Goal: Transaction & Acquisition: Book appointment/travel/reservation

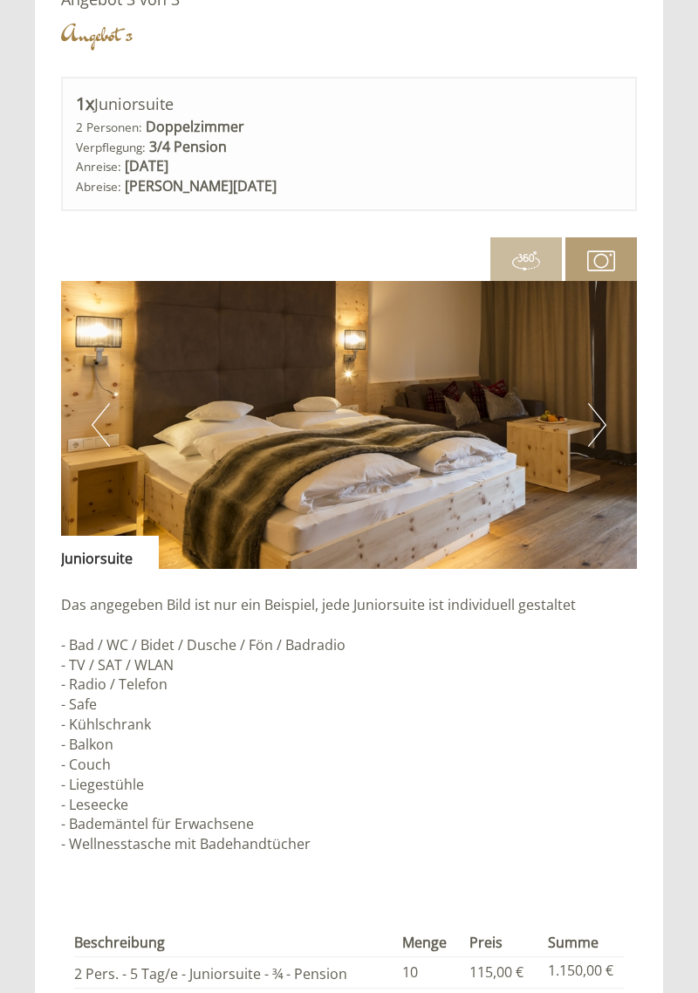
scroll to position [3883, 0]
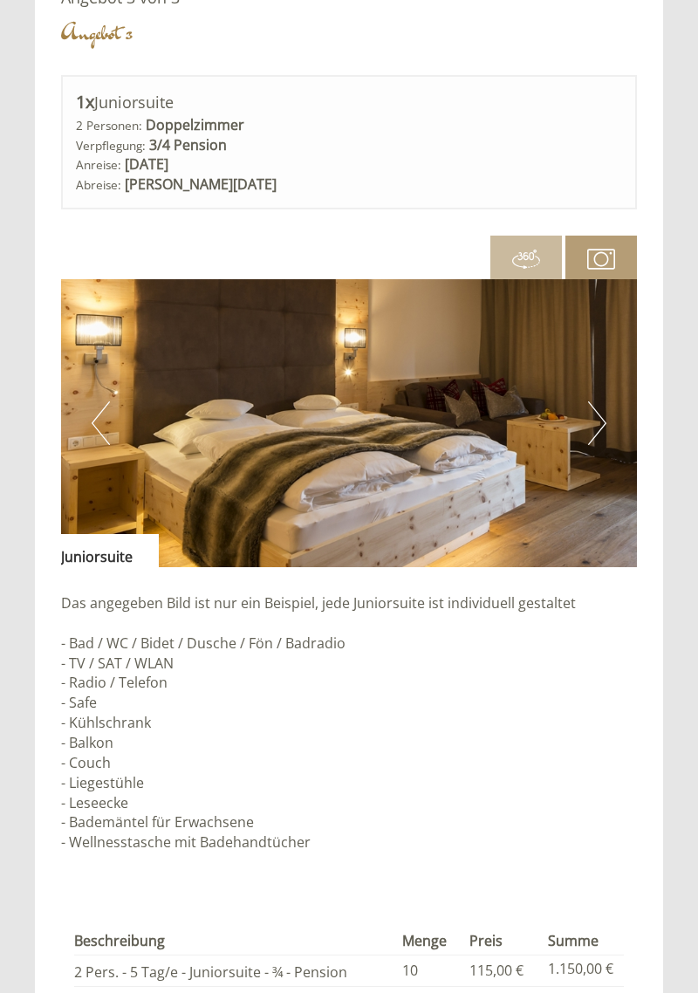
click at [604, 427] on button "Next" at bounding box center [597, 424] width 18 height 44
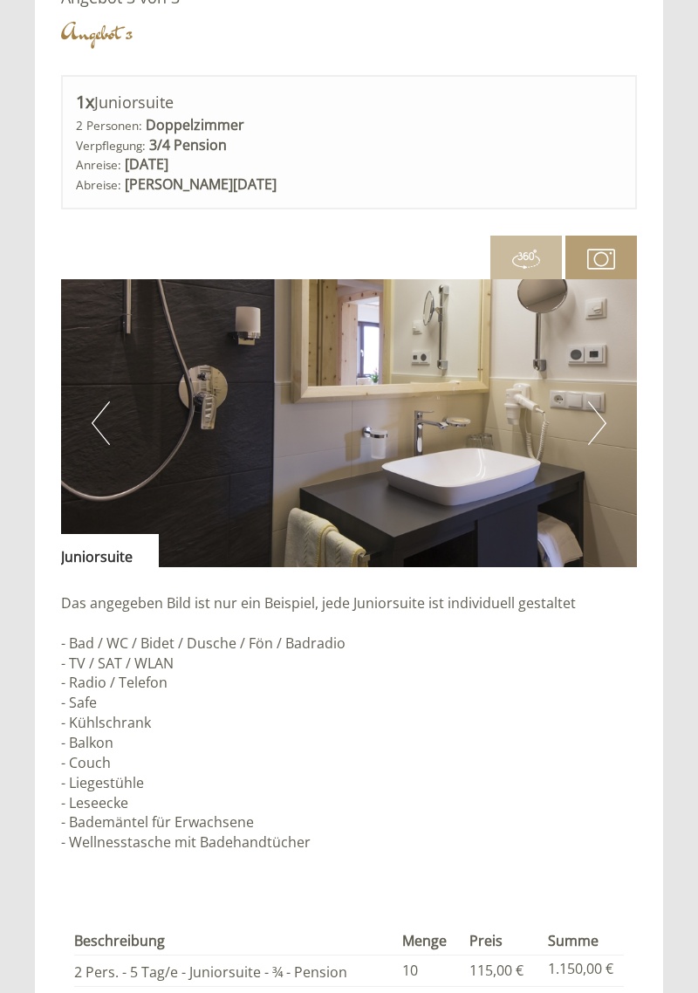
click at [601, 431] on button "Next" at bounding box center [597, 424] width 18 height 44
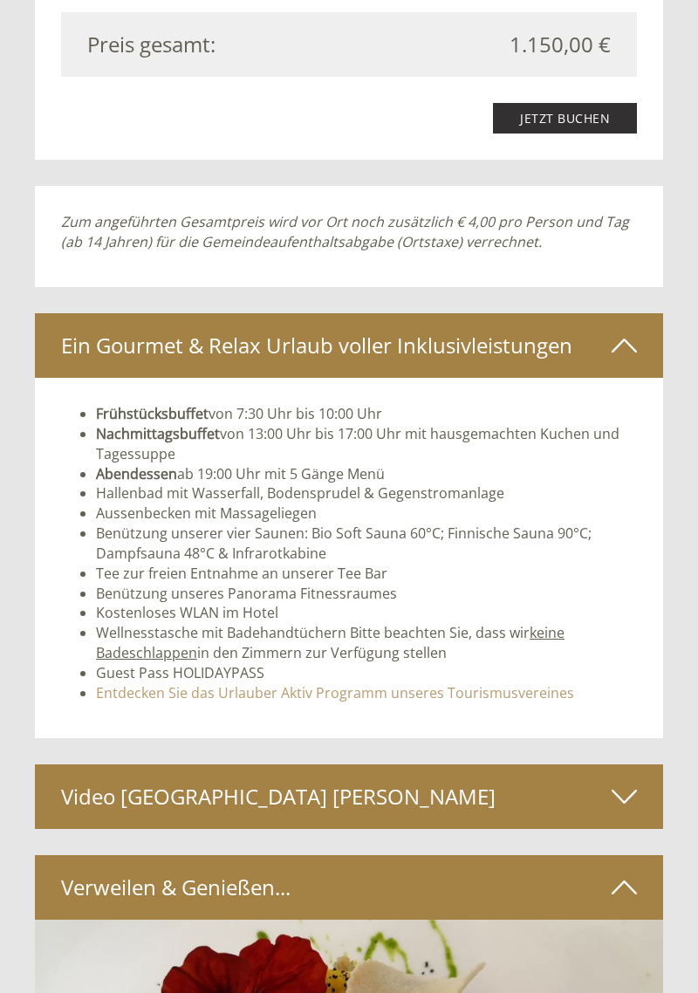
scroll to position [4901, 0]
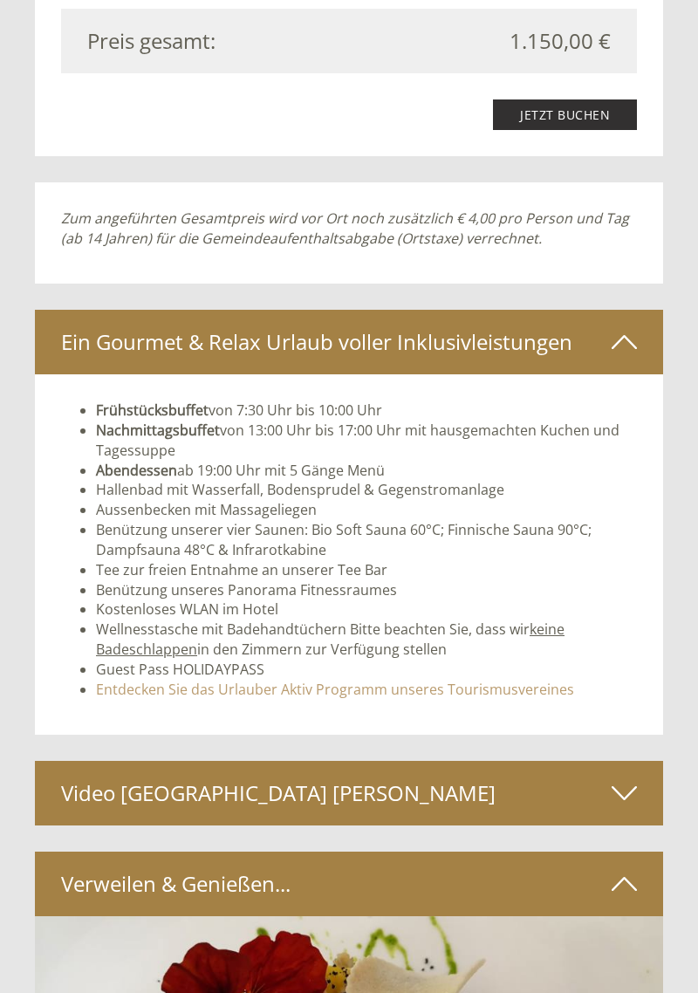
click at [621, 800] on icon at bounding box center [624, 794] width 25 height 30
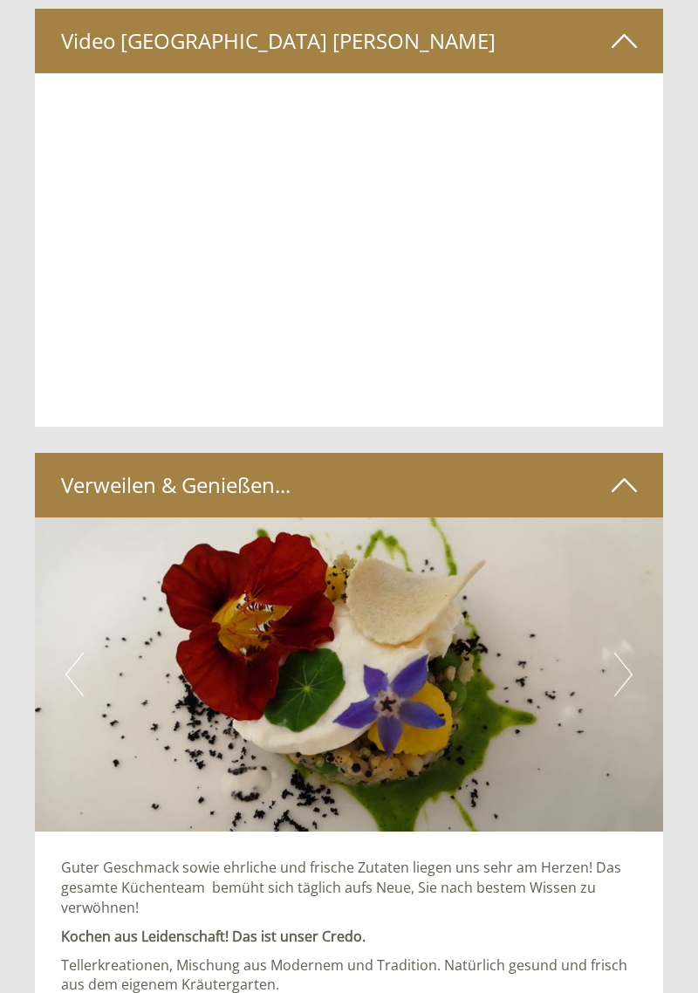
scroll to position [5661, 0]
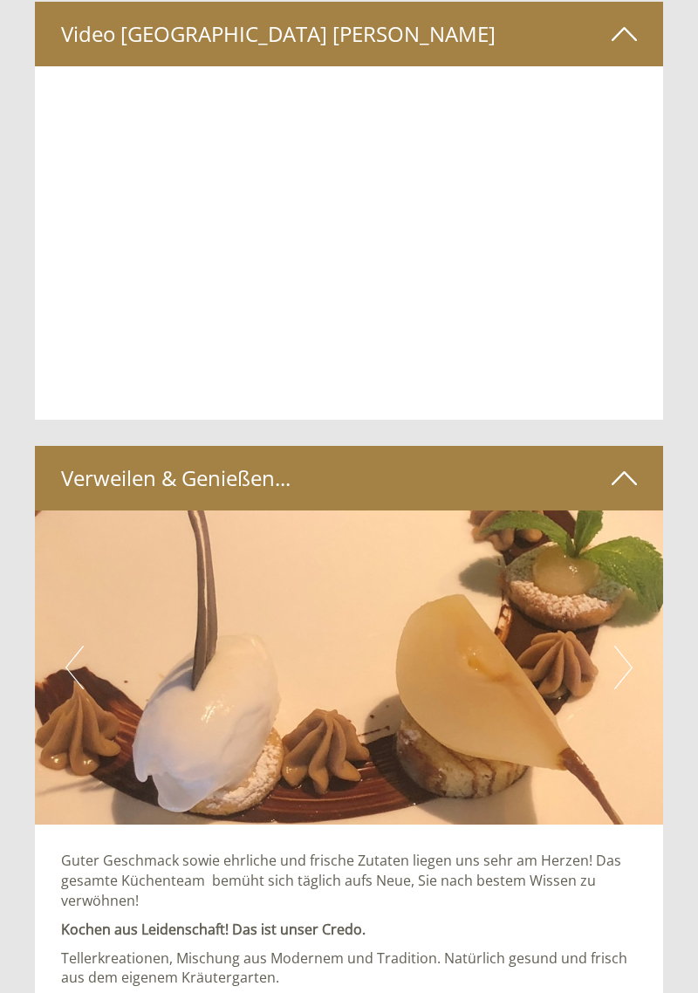
click at [631, 668] on button "Next" at bounding box center [624, 668] width 18 height 44
click at [626, 671] on button "Next" at bounding box center [624, 668] width 18 height 44
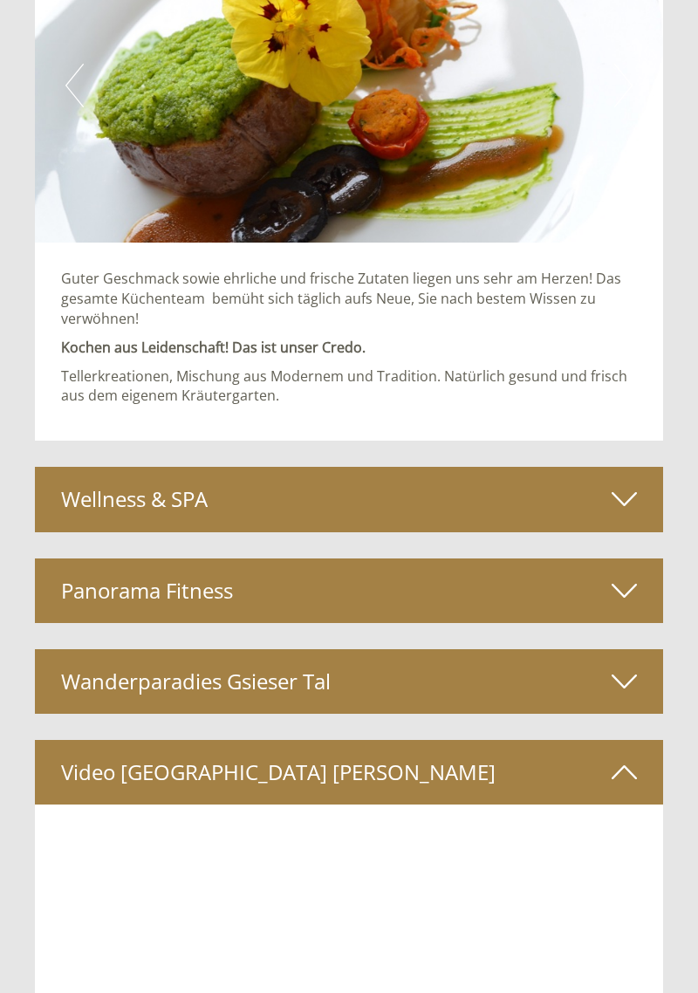
scroll to position [6251, 0]
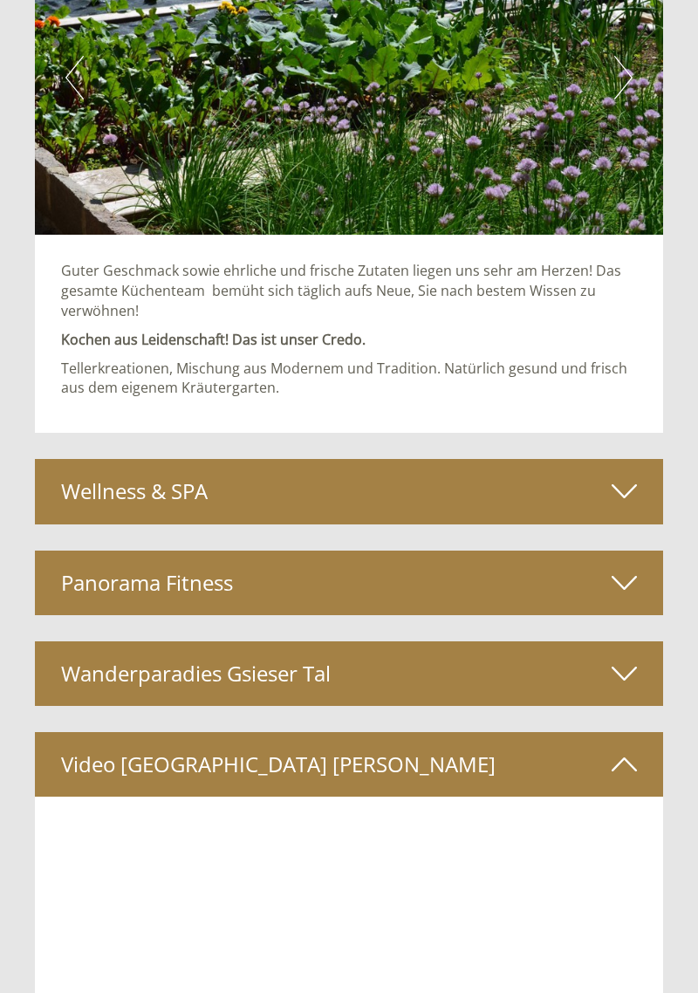
click at [625, 677] on icon at bounding box center [624, 674] width 25 height 30
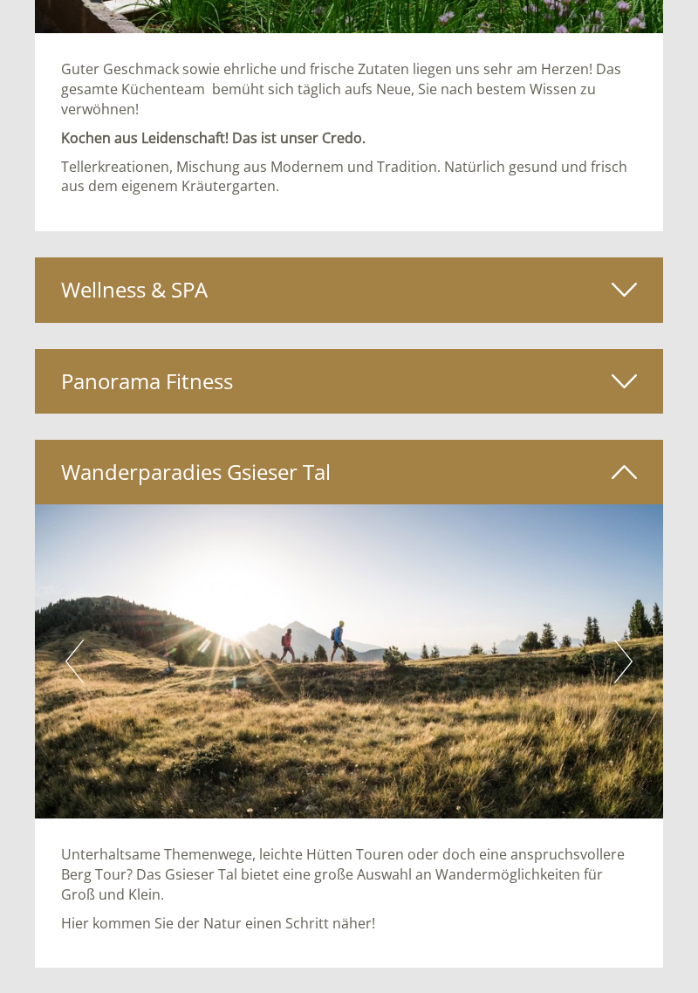
scroll to position [6453, 0]
click at [633, 663] on img at bounding box center [349, 662] width 628 height 314
click at [616, 675] on button "Next" at bounding box center [624, 662] width 18 height 44
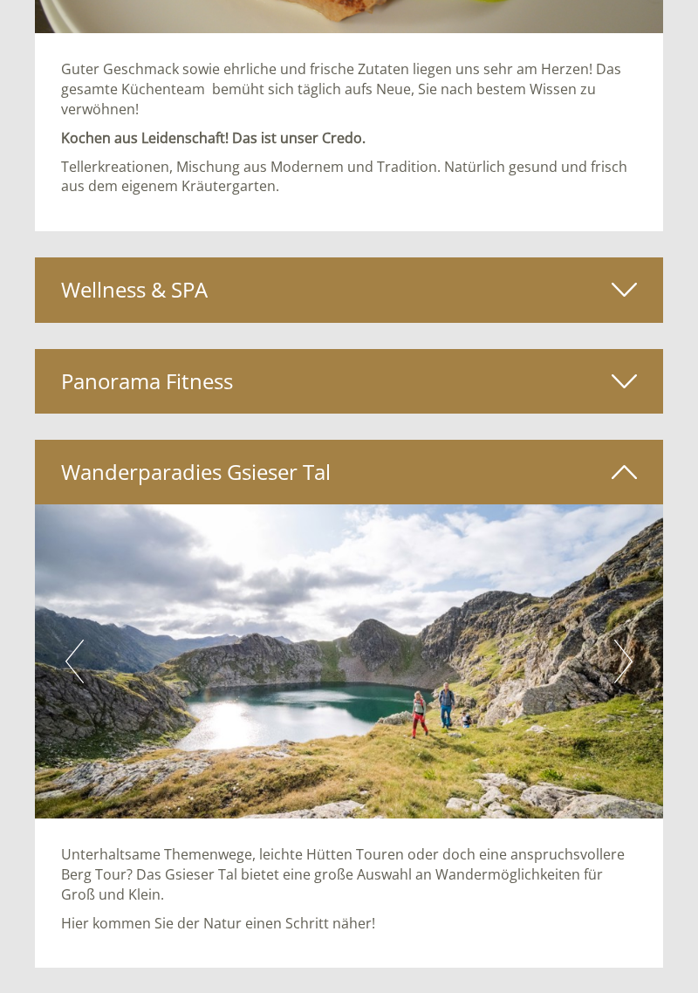
click at [626, 664] on button "Next" at bounding box center [624, 662] width 18 height 44
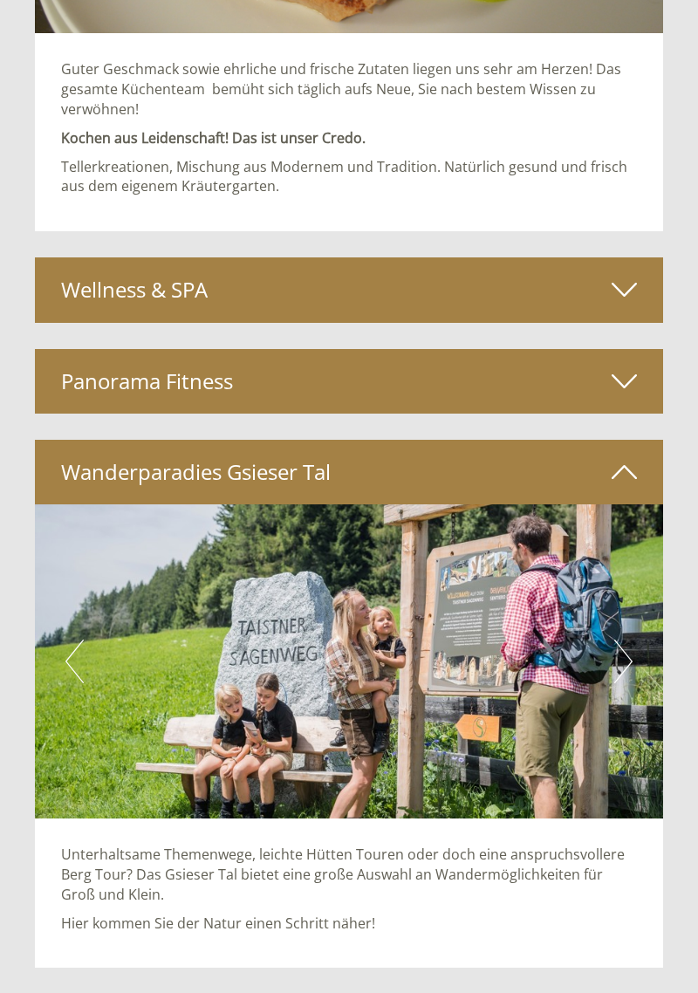
click at [628, 654] on button "Next" at bounding box center [624, 662] width 18 height 44
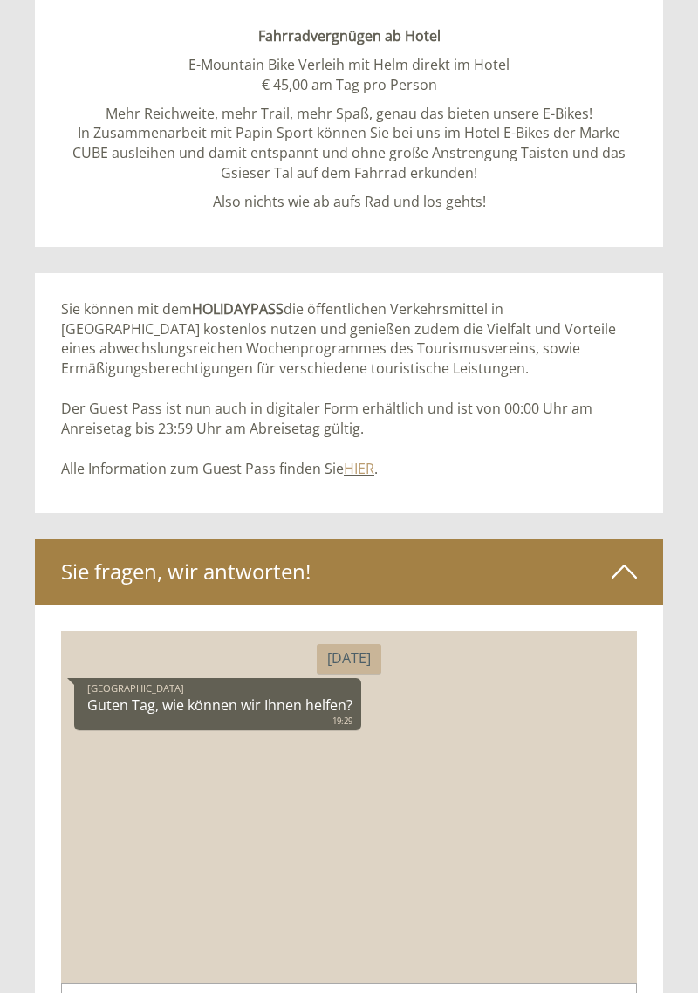
scroll to position [8280, 0]
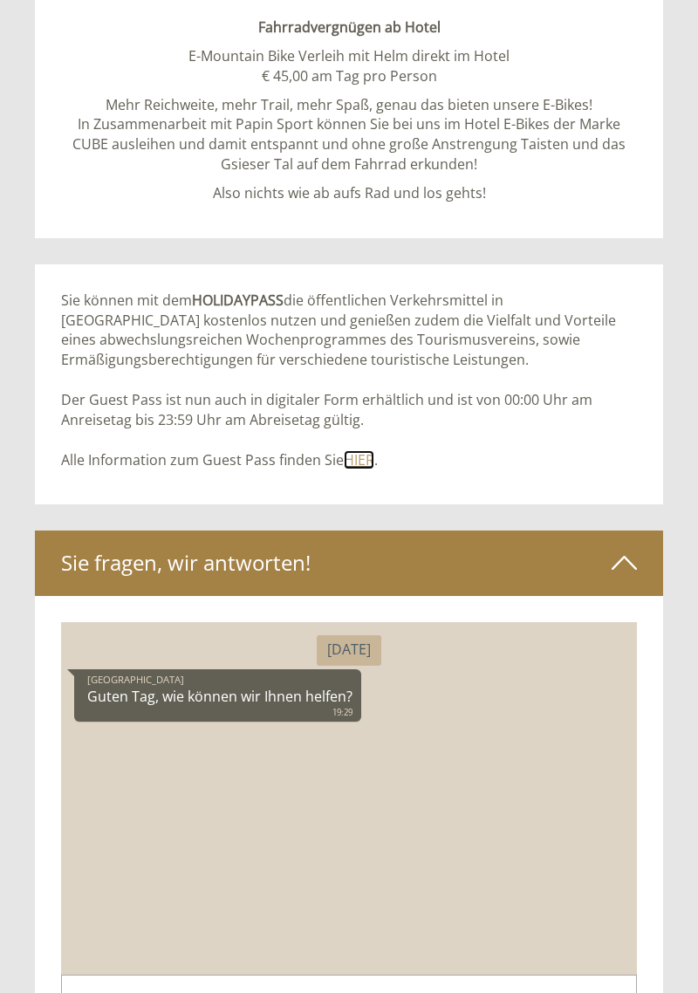
click at [361, 464] on link "HIER" at bounding box center [359, 459] width 31 height 19
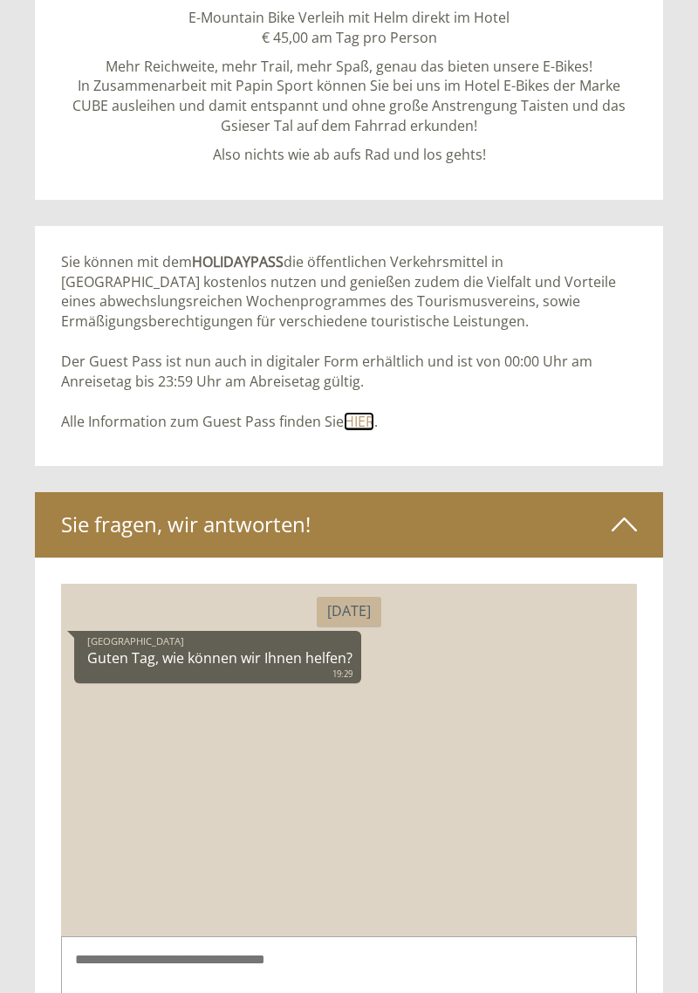
scroll to position [8353, 0]
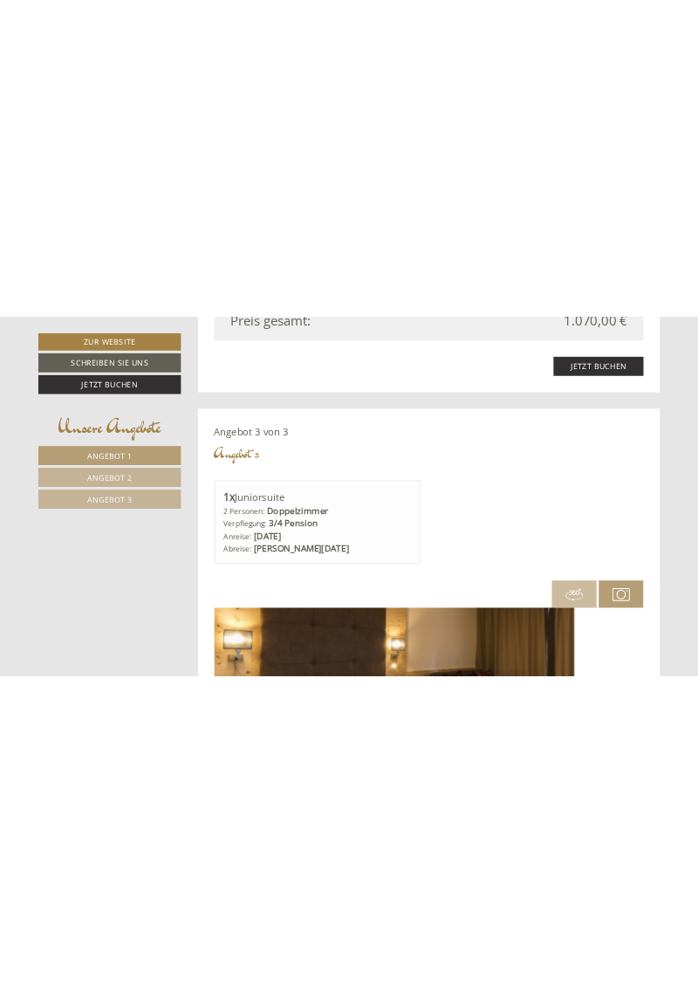
scroll to position [3585, 0]
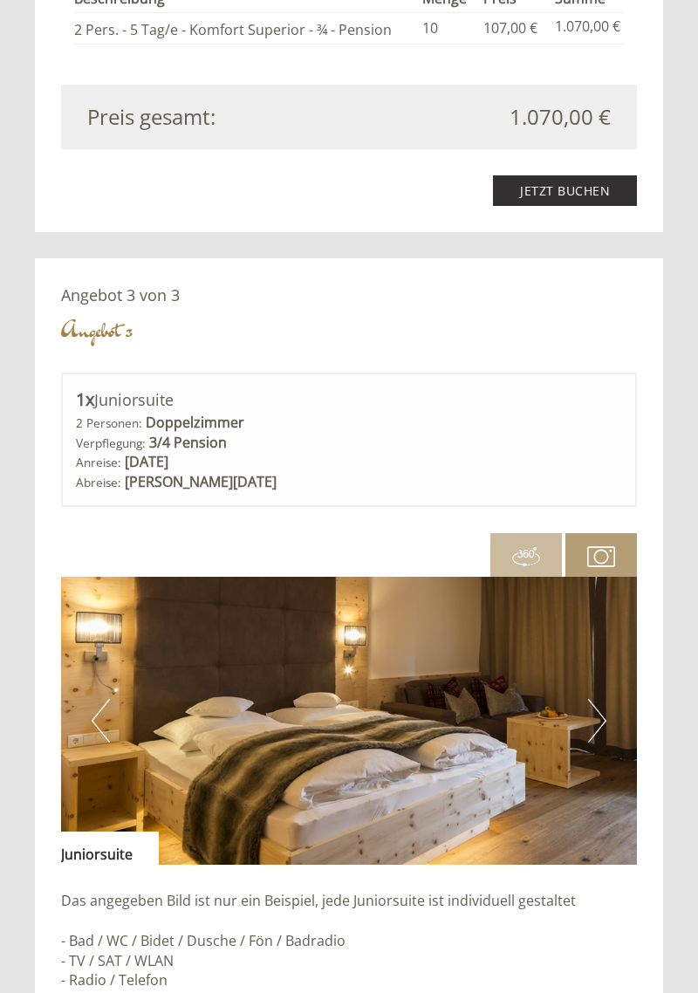
click at [601, 562] on img at bounding box center [601, 557] width 28 height 28
click at [592, 566] on img at bounding box center [601, 557] width 28 height 28
click at [603, 563] on img at bounding box center [601, 557] width 28 height 28
click at [636, 611] on img at bounding box center [349, 721] width 576 height 288
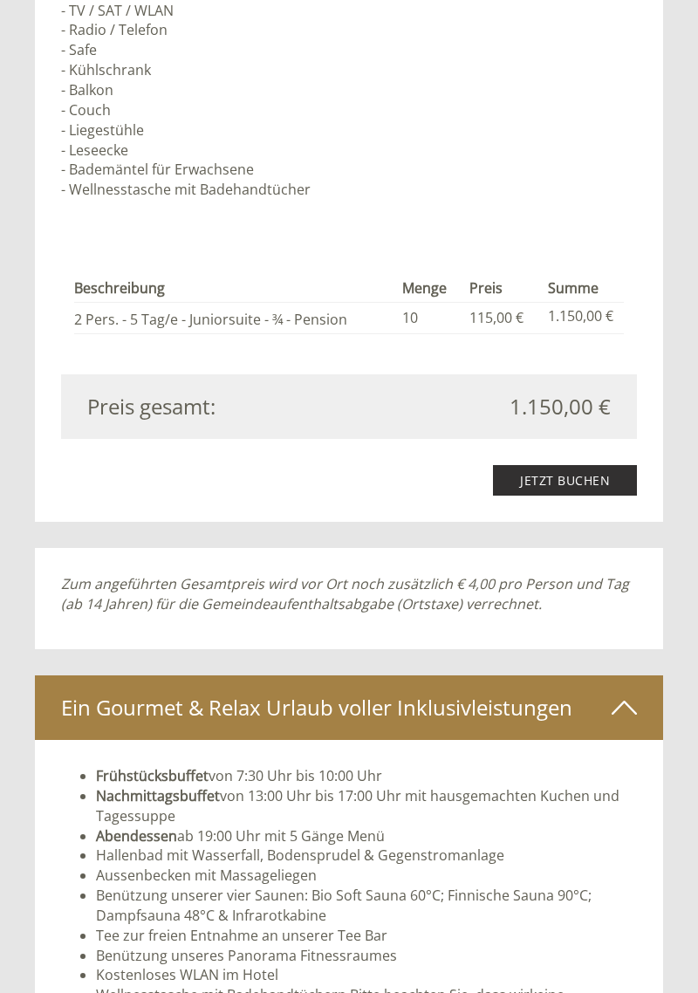
scroll to position [4532, 0]
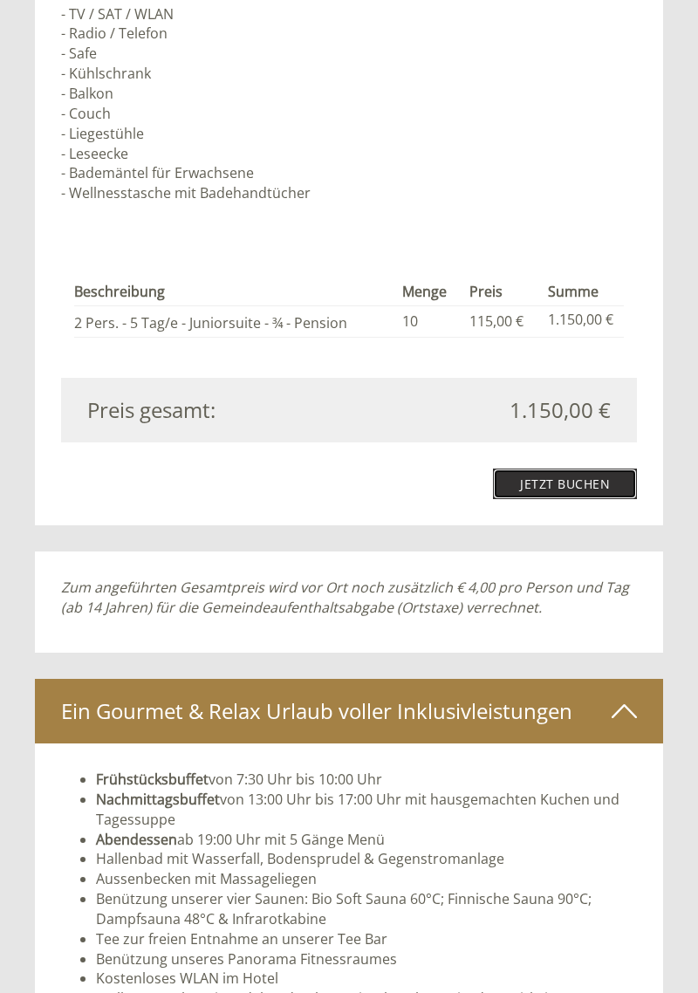
click at [594, 485] on link "Jetzt buchen" at bounding box center [565, 484] width 144 height 31
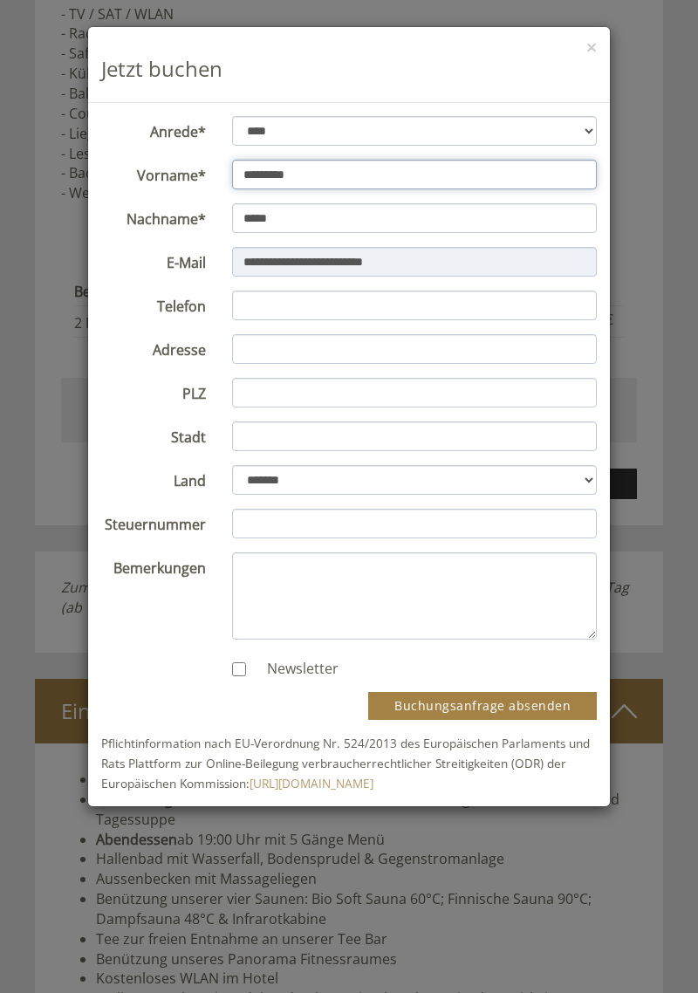
click at [342, 174] on input "*********" at bounding box center [415, 175] width 366 height 30
type input "*"
type input "********"
click at [306, 138] on select "**********" at bounding box center [415, 131] width 366 height 30
select select "*"
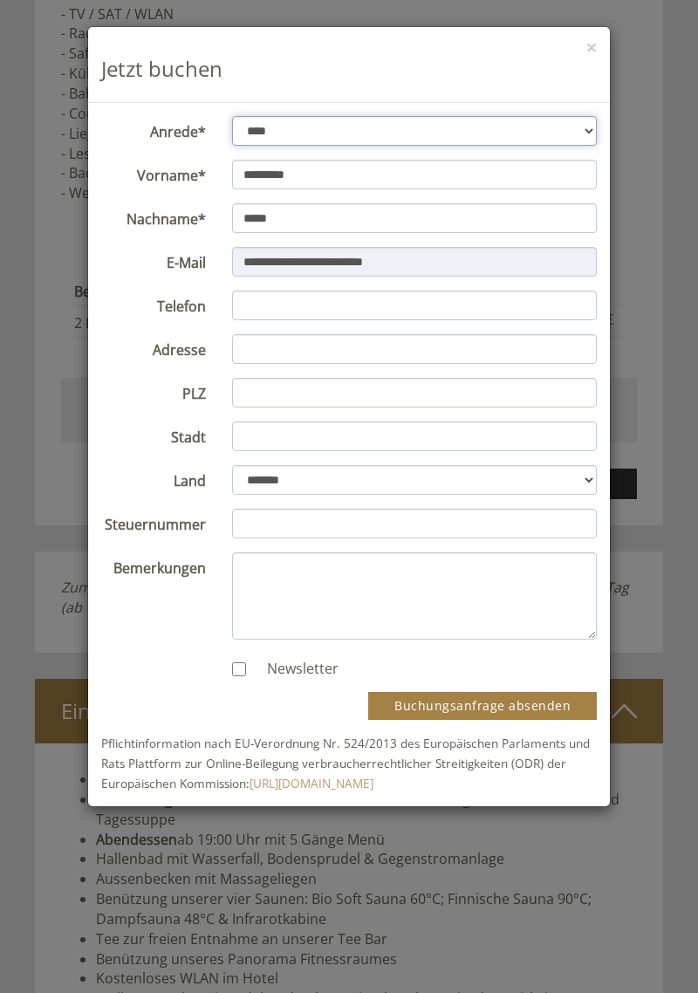
click at [232, 116] on select "**********" at bounding box center [415, 131] width 366 height 30
click at [292, 269] on input "**********" at bounding box center [415, 262] width 366 height 30
click at [440, 268] on input "**********" at bounding box center [415, 262] width 366 height 30
click at [498, 306] on input "Telefon" at bounding box center [415, 306] width 366 height 30
type input "**********"
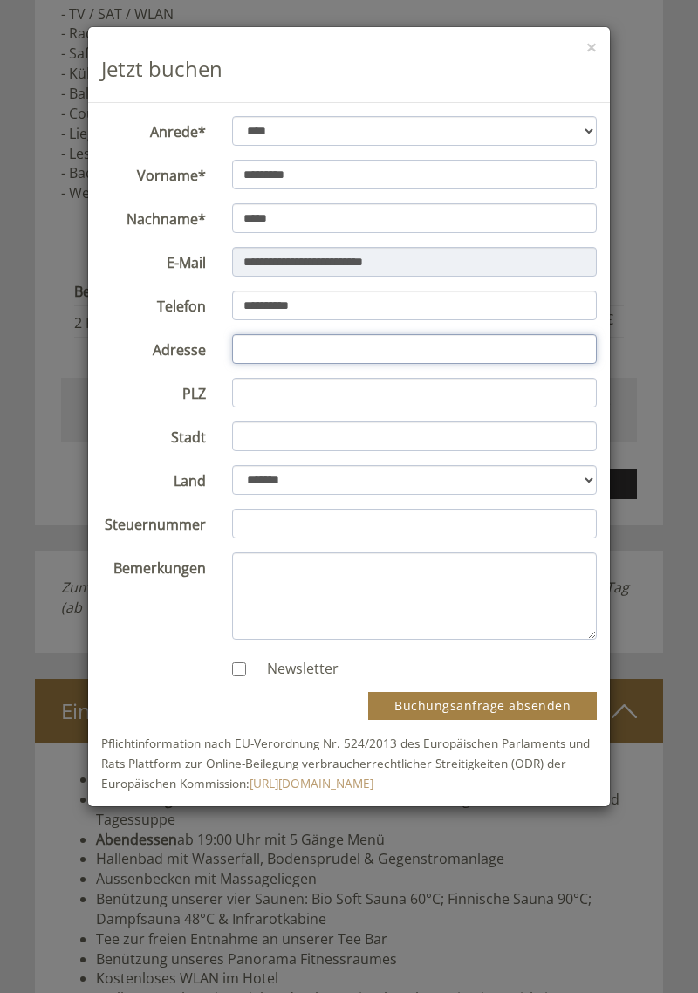
click at [381, 348] on input "Adresse" at bounding box center [415, 349] width 366 height 30
type input "**********"
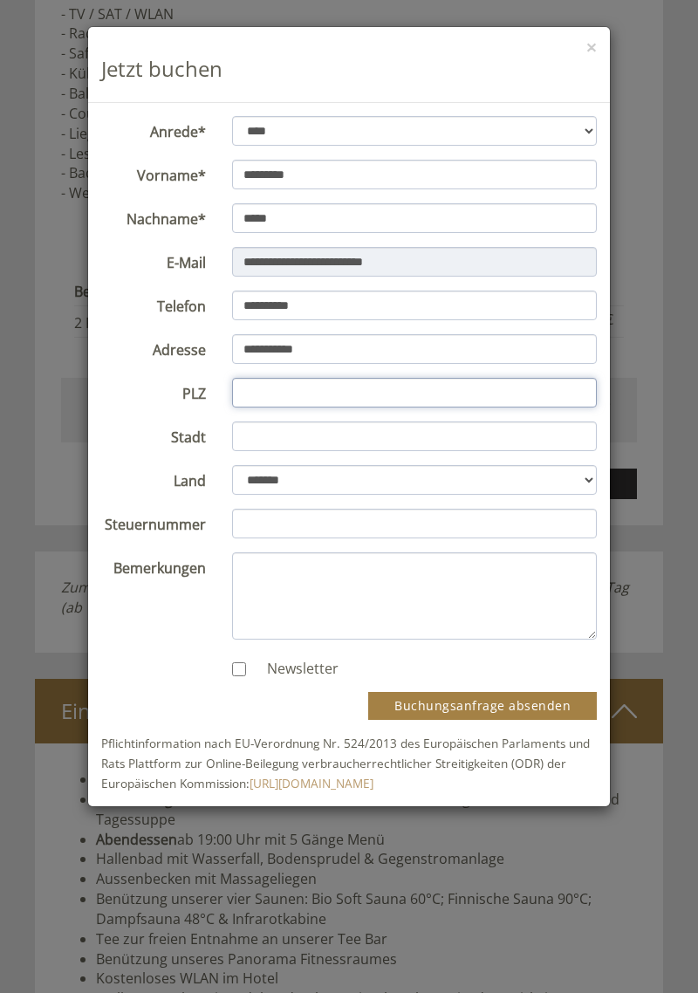
type input "*****"
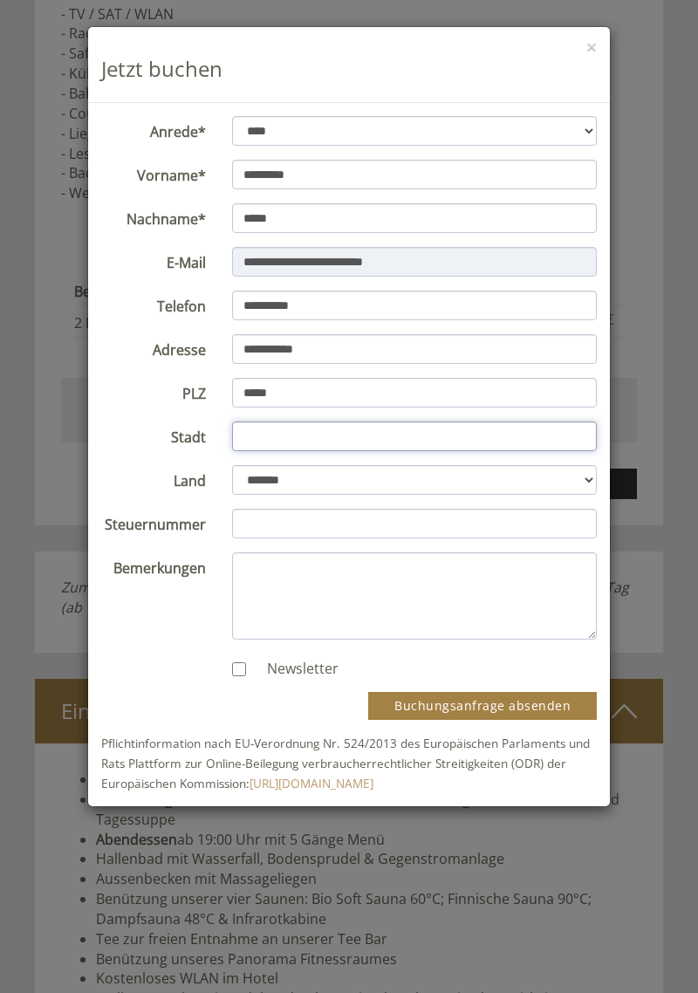
type input "*******"
select select "*"
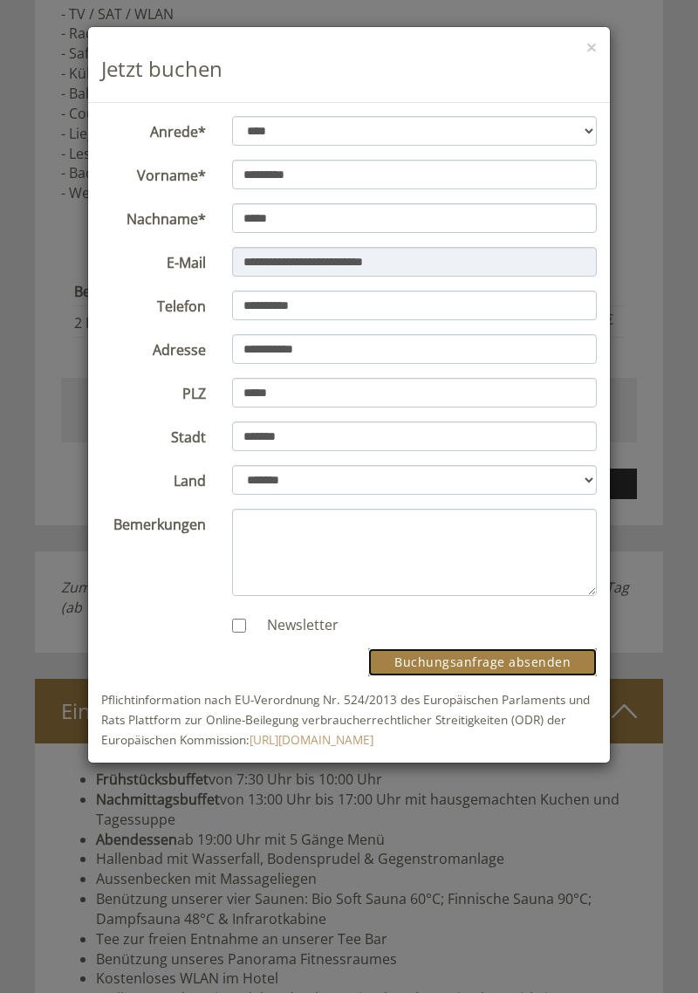
click at [538, 666] on button "Buchungsanfrage absenden" at bounding box center [482, 663] width 229 height 28
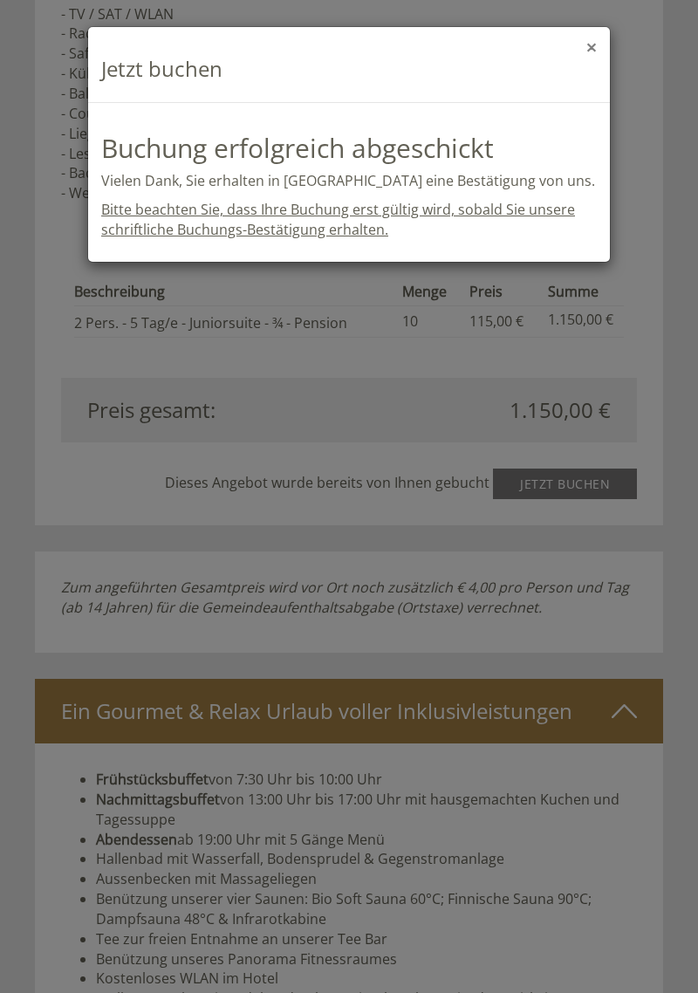
click at [595, 52] on button "×" at bounding box center [592, 47] width 10 height 18
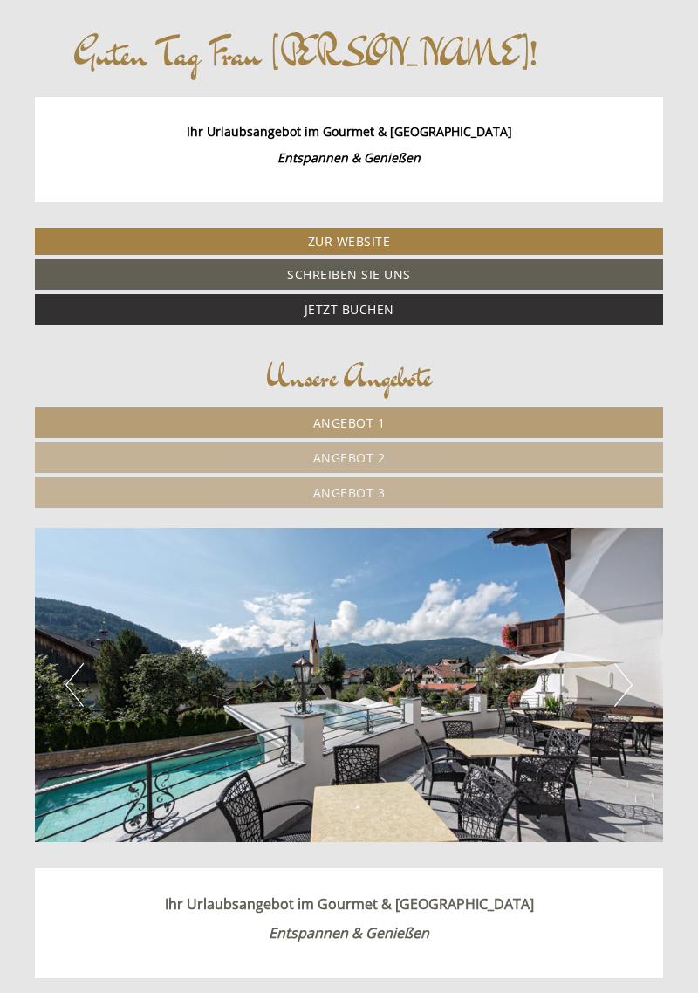
scroll to position [381, 0]
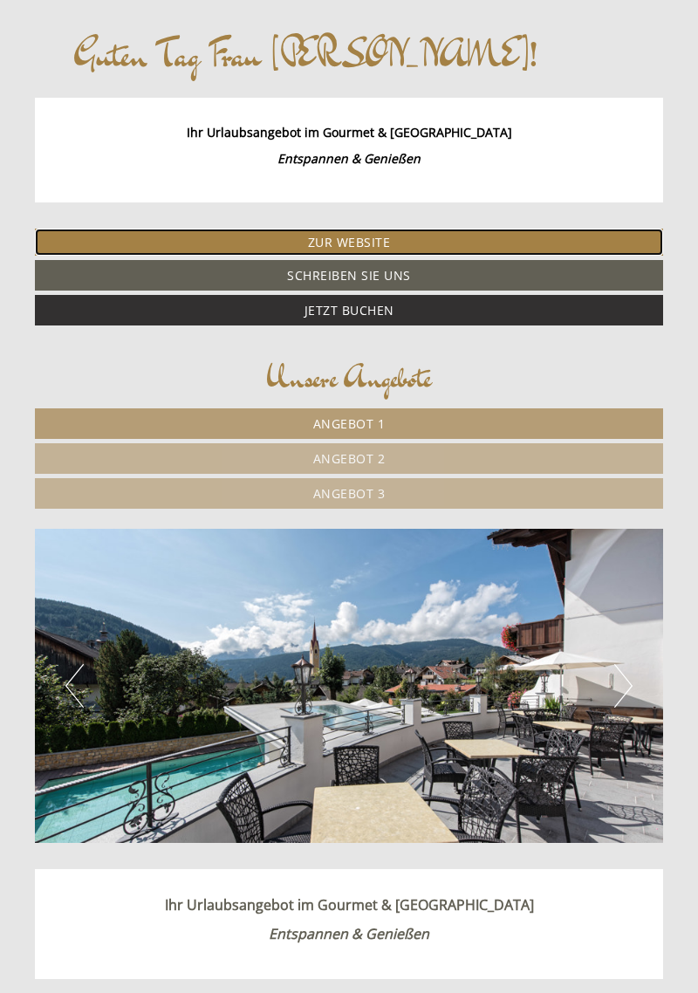
click at [419, 244] on link "Zur Website" at bounding box center [349, 243] width 628 height 28
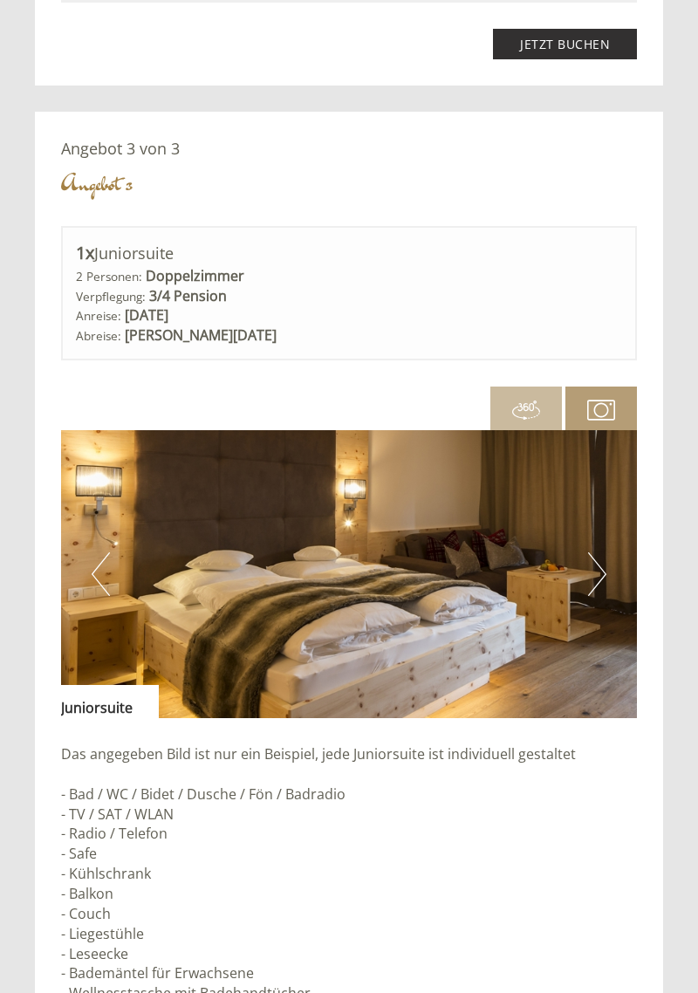
scroll to position [3732, 0]
click at [598, 580] on button "Next" at bounding box center [597, 575] width 18 height 44
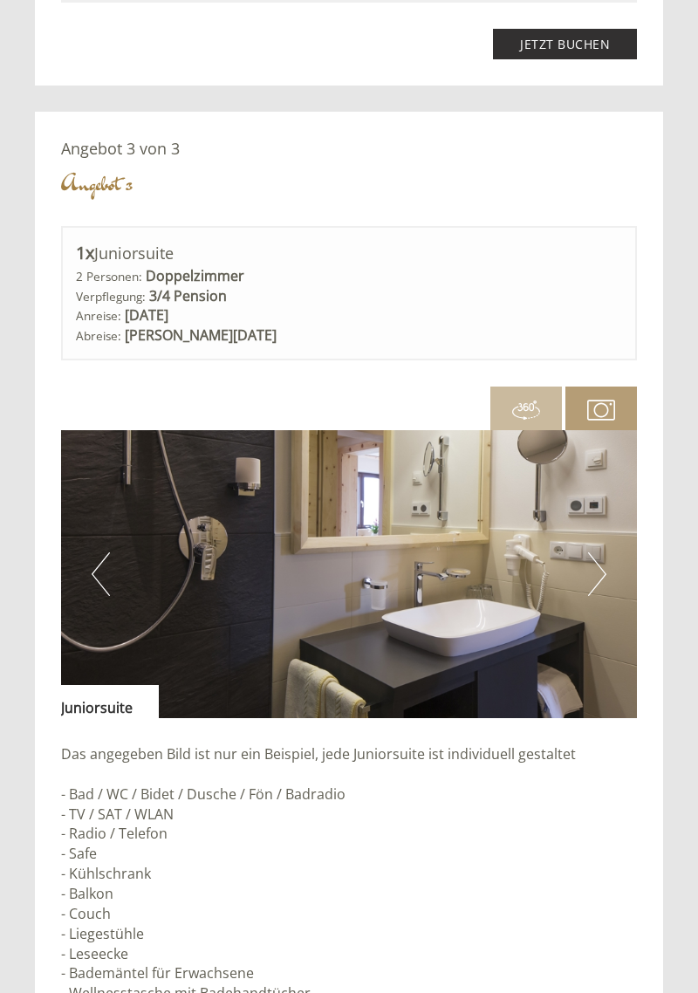
click at [597, 580] on button "Next" at bounding box center [597, 575] width 18 height 44
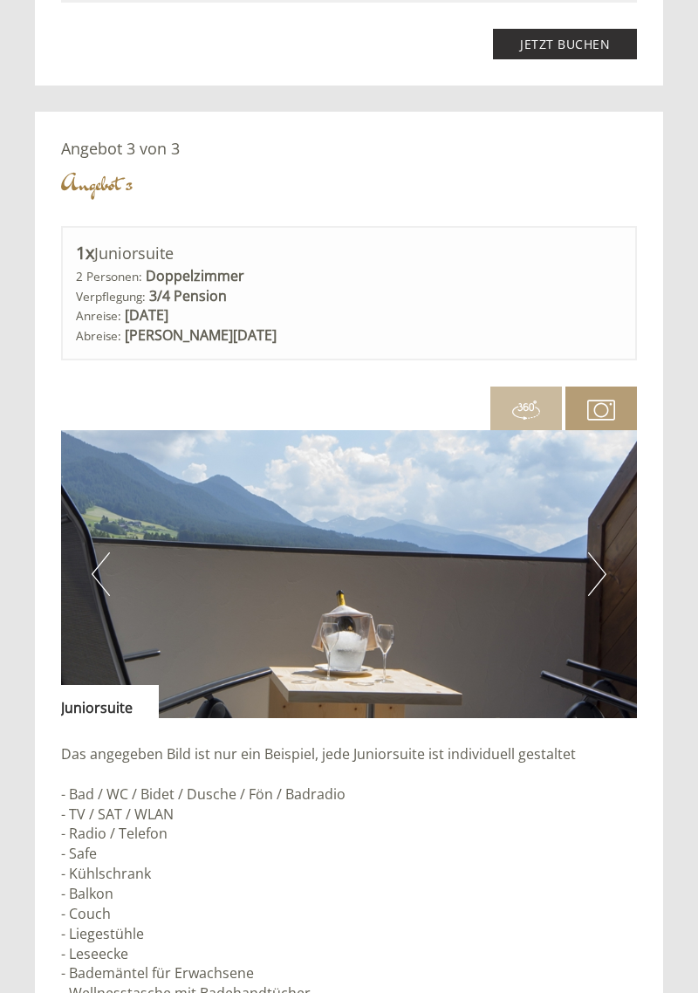
click at [597, 580] on button "Next" at bounding box center [597, 575] width 18 height 44
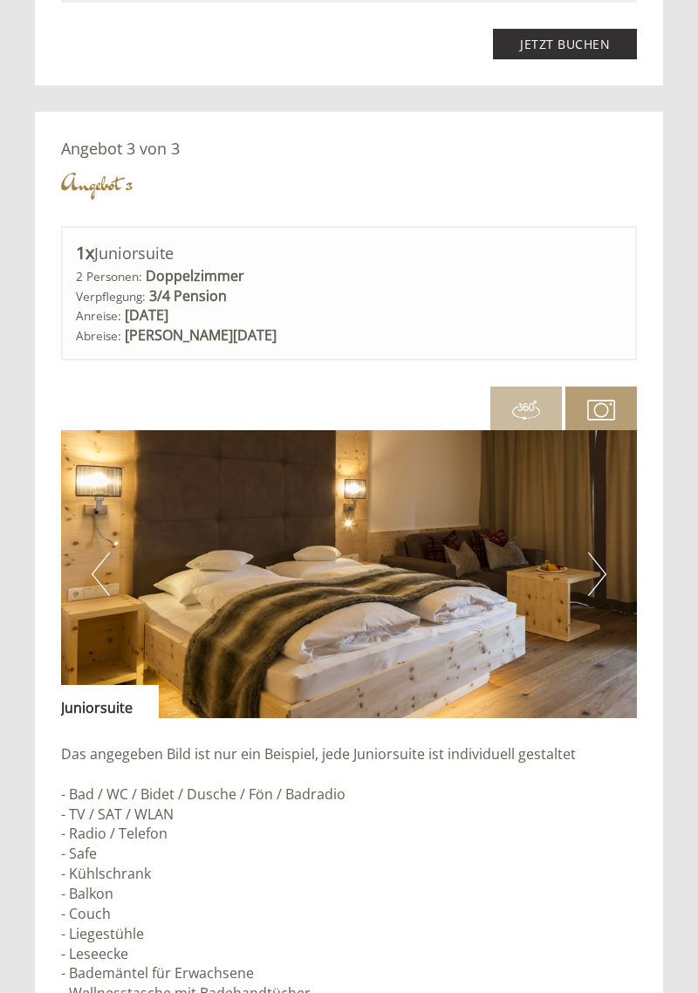
click at [597, 580] on button "Next" at bounding box center [597, 575] width 18 height 44
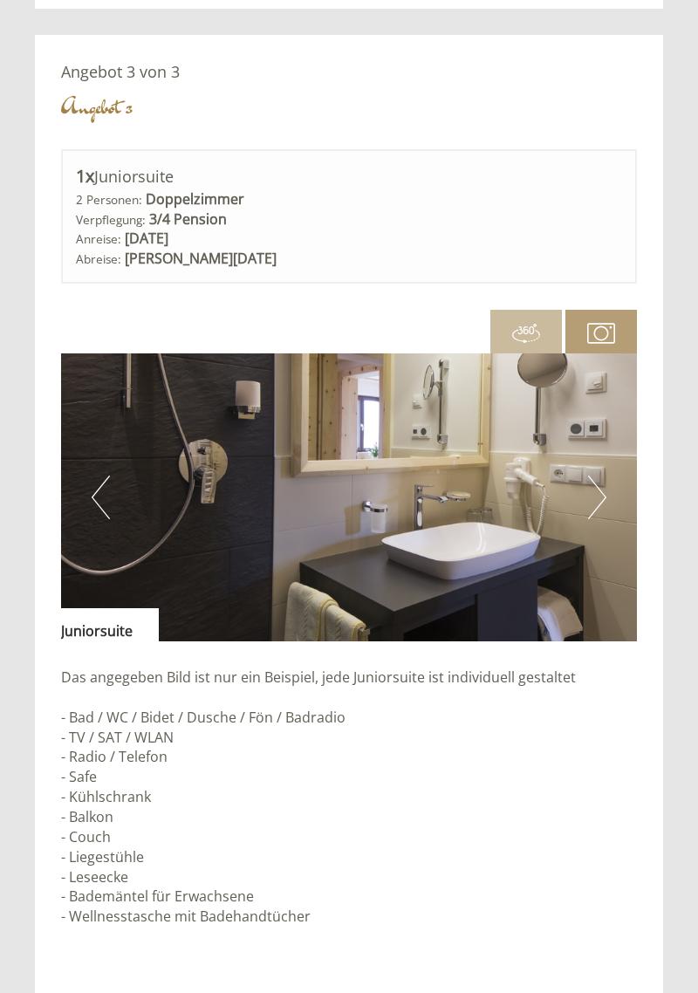
scroll to position [3816, 0]
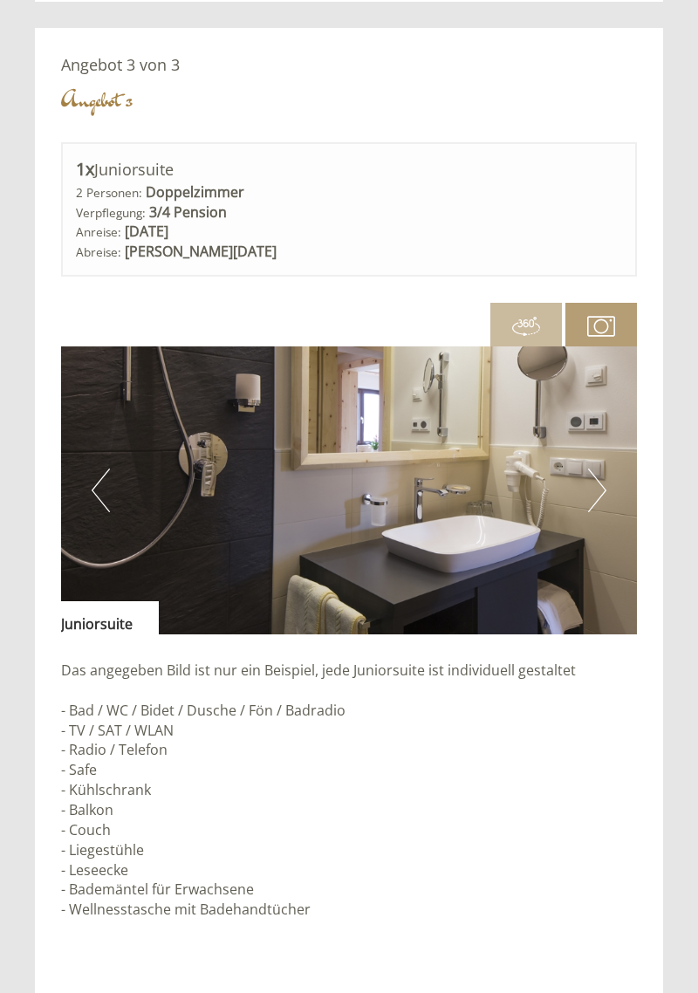
click at [599, 496] on button "Next" at bounding box center [597, 491] width 18 height 44
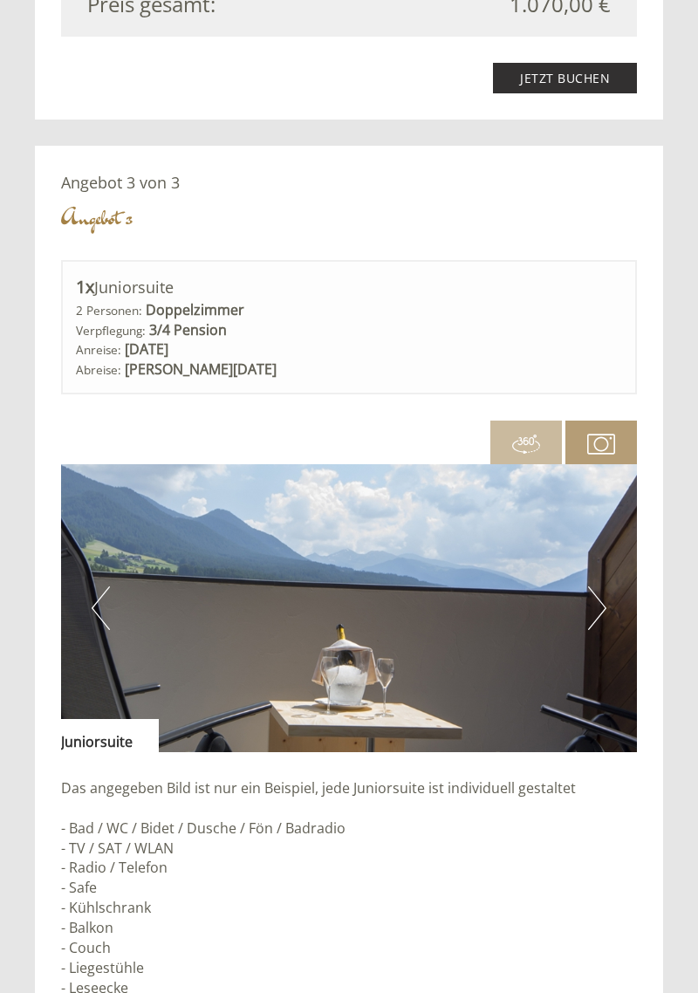
scroll to position [3700, 0]
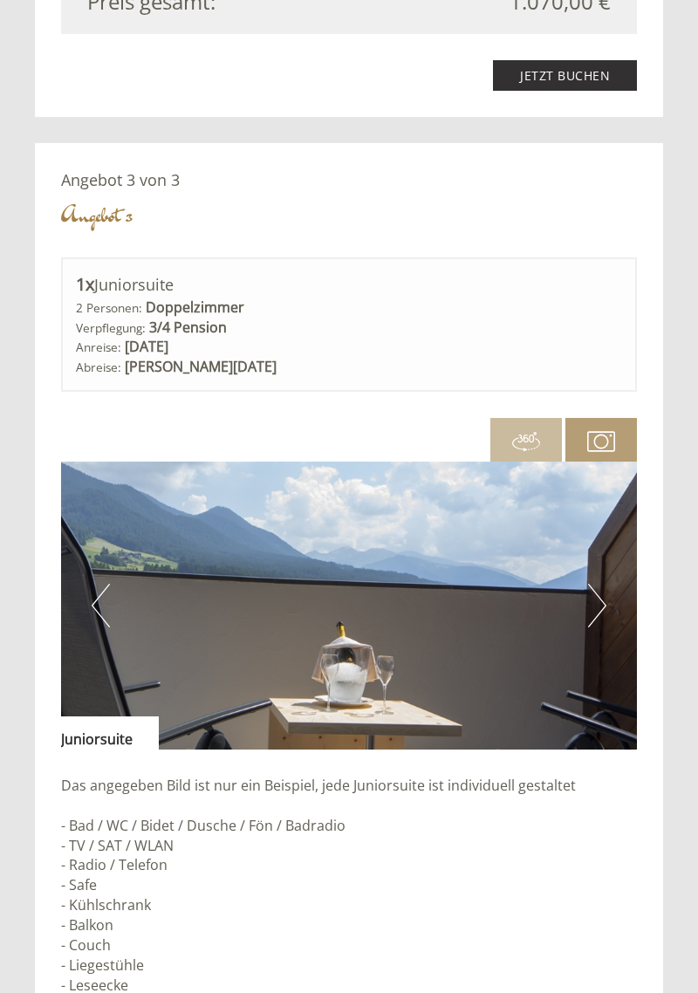
click at [603, 613] on button "Next" at bounding box center [597, 606] width 18 height 44
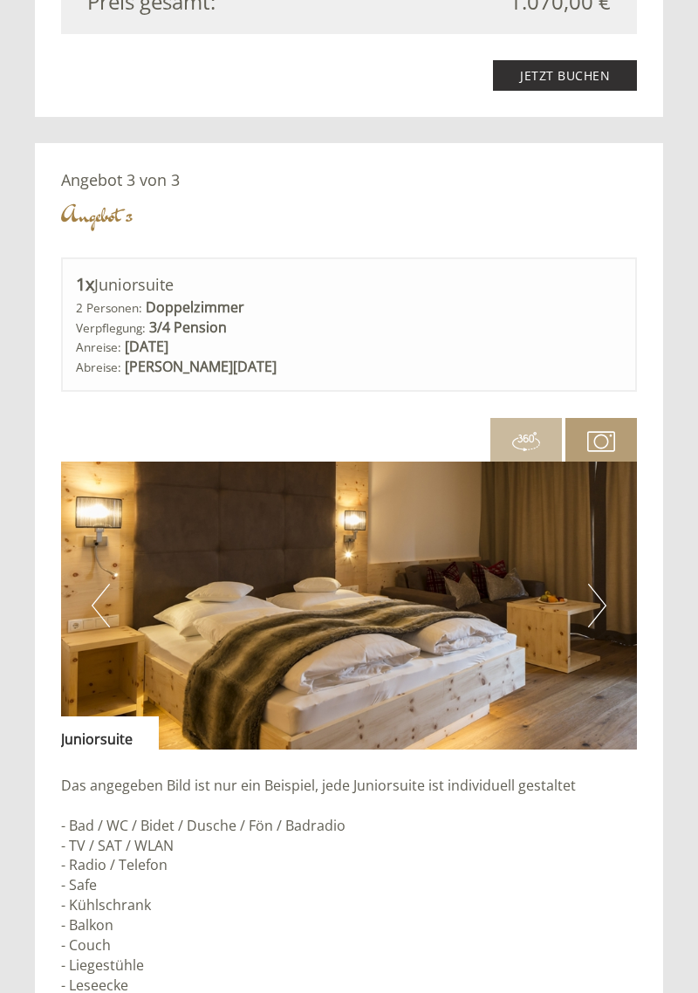
click at [601, 608] on button "Next" at bounding box center [597, 606] width 18 height 44
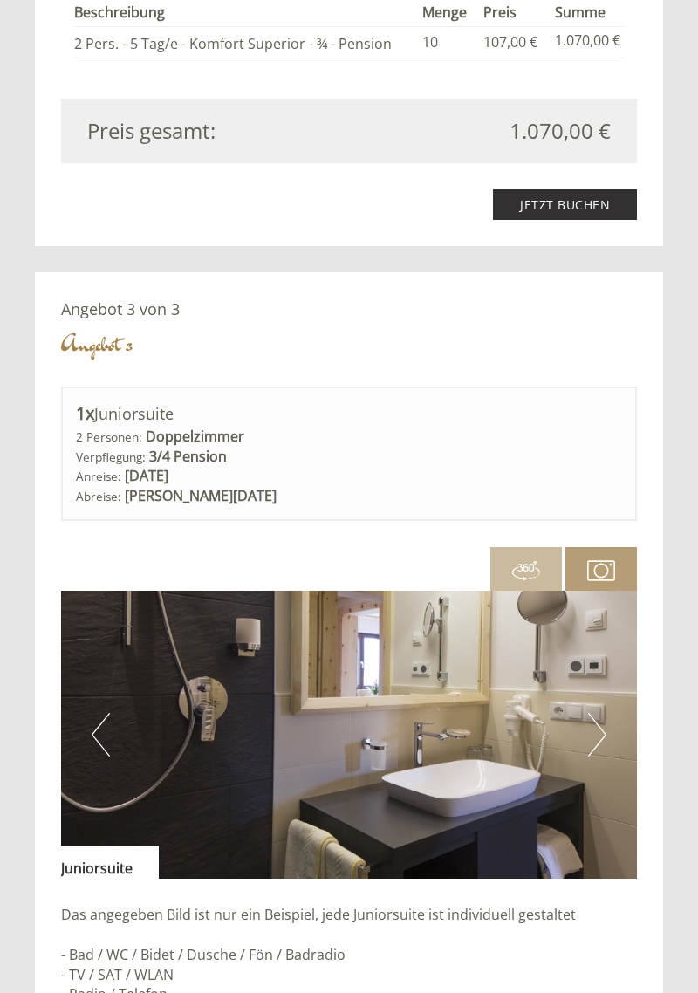
scroll to position [3572, 0]
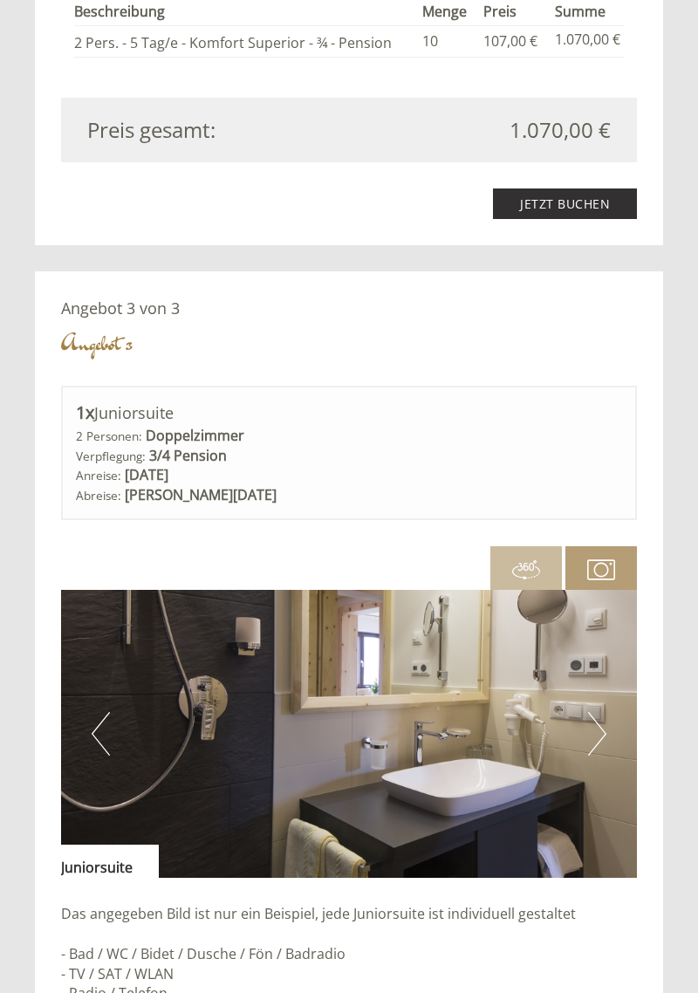
click at [603, 730] on button "Next" at bounding box center [597, 734] width 18 height 44
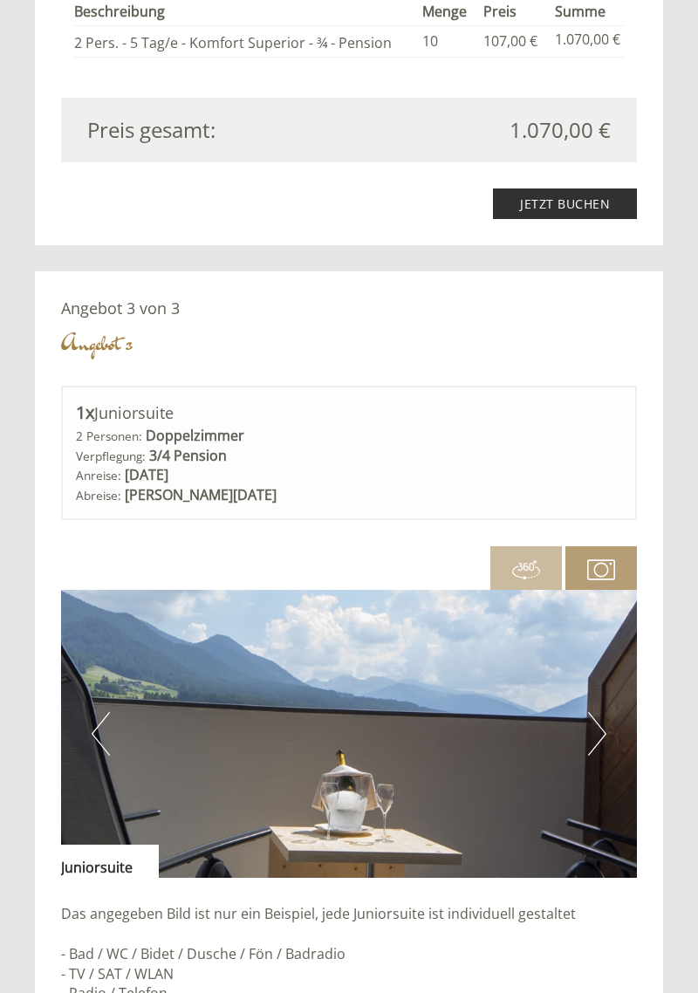
click at [598, 742] on button "Next" at bounding box center [597, 734] width 18 height 44
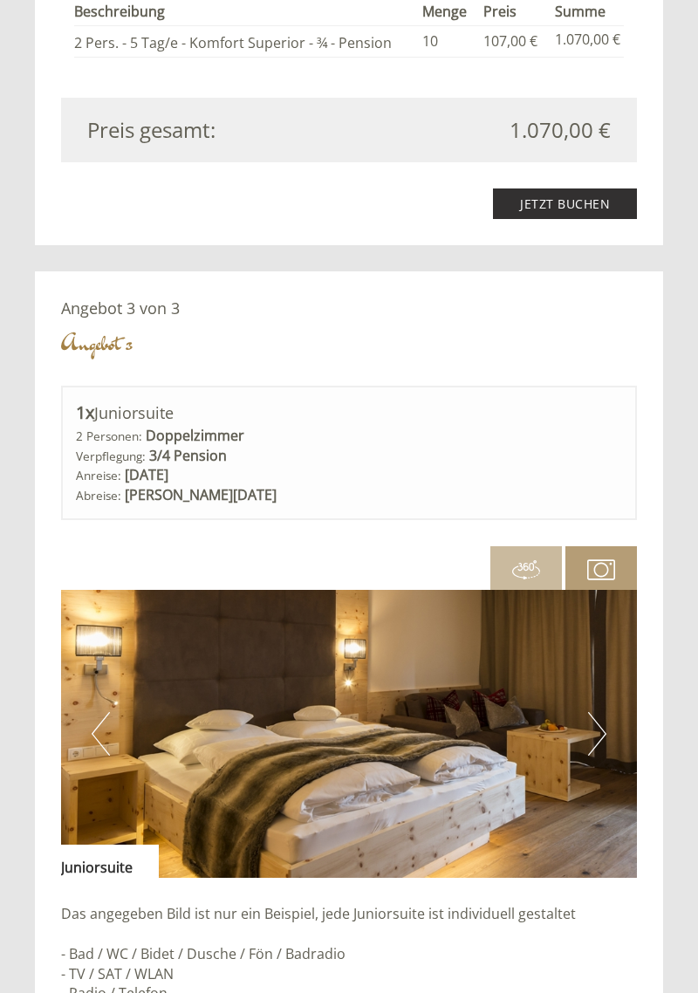
click at [597, 732] on button "Next" at bounding box center [597, 734] width 18 height 44
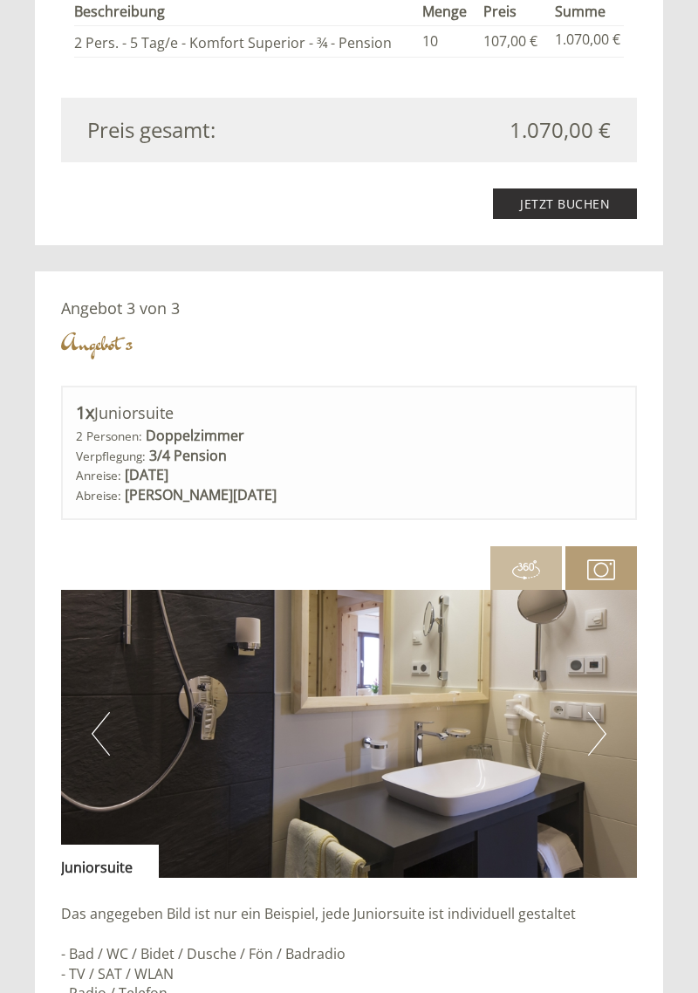
click at [599, 743] on button "Next" at bounding box center [597, 734] width 18 height 44
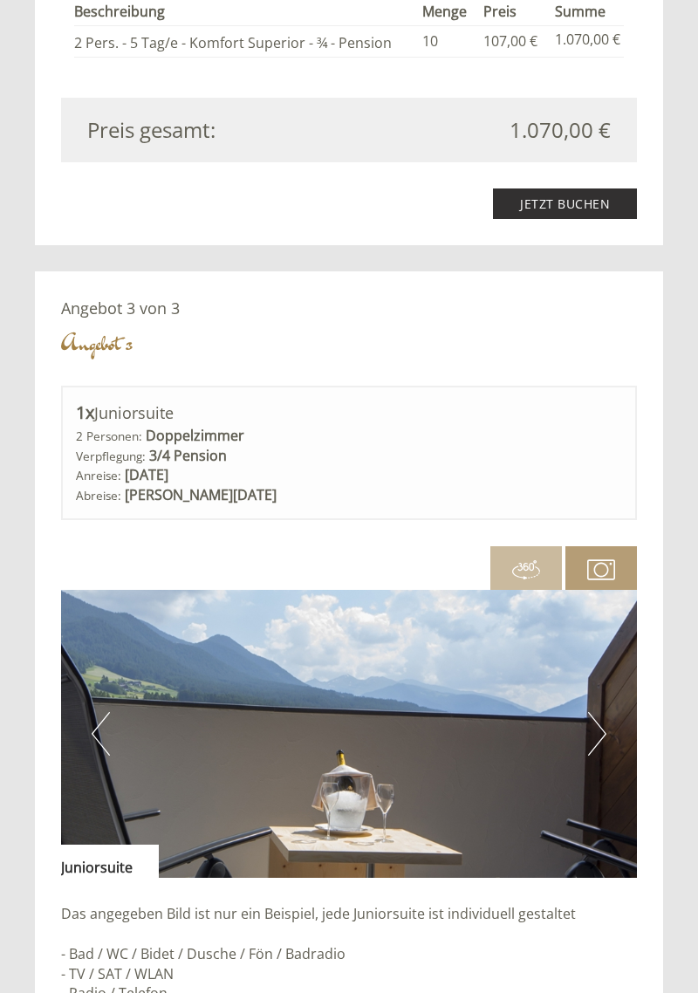
click at [599, 743] on button "Next" at bounding box center [597, 734] width 18 height 44
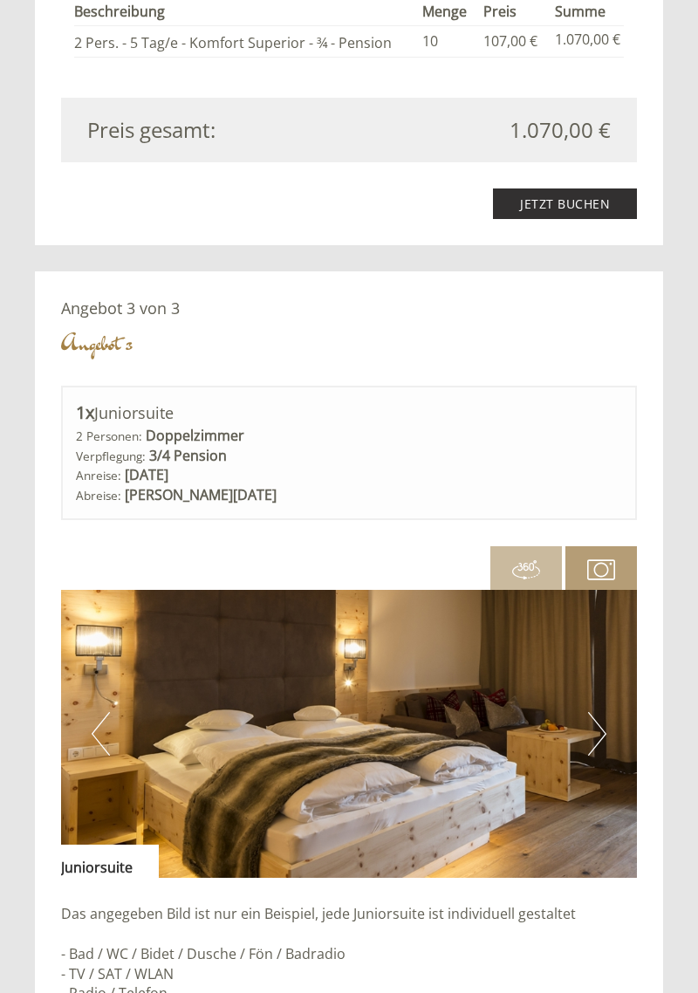
click at [593, 745] on button "Next" at bounding box center [597, 734] width 18 height 44
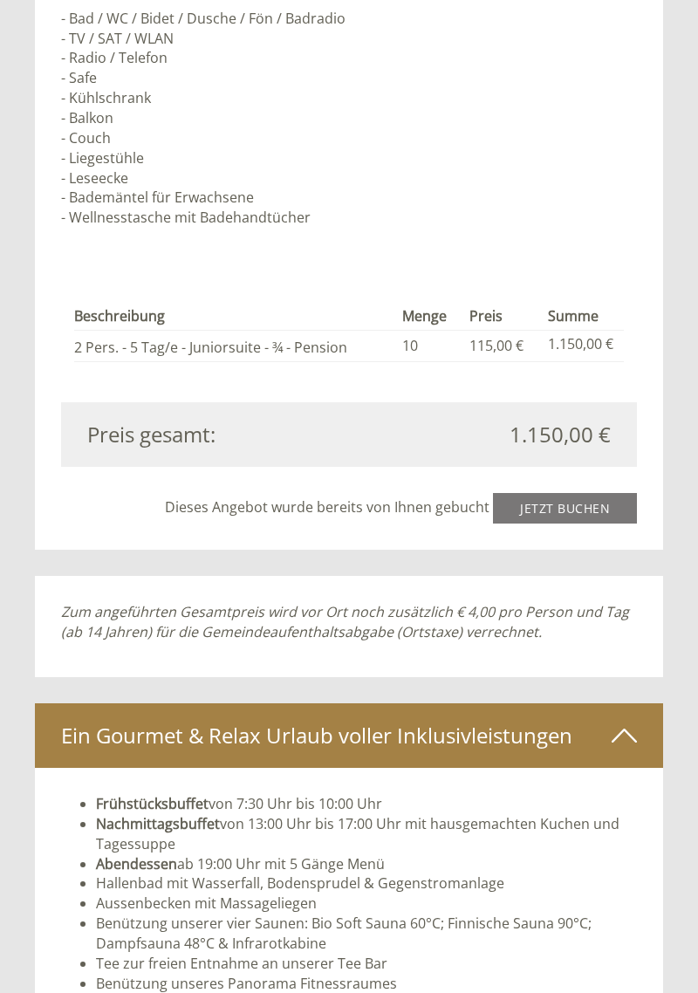
scroll to position [4525, 0]
